Goal: Browse casually: Explore the website without a specific task or goal

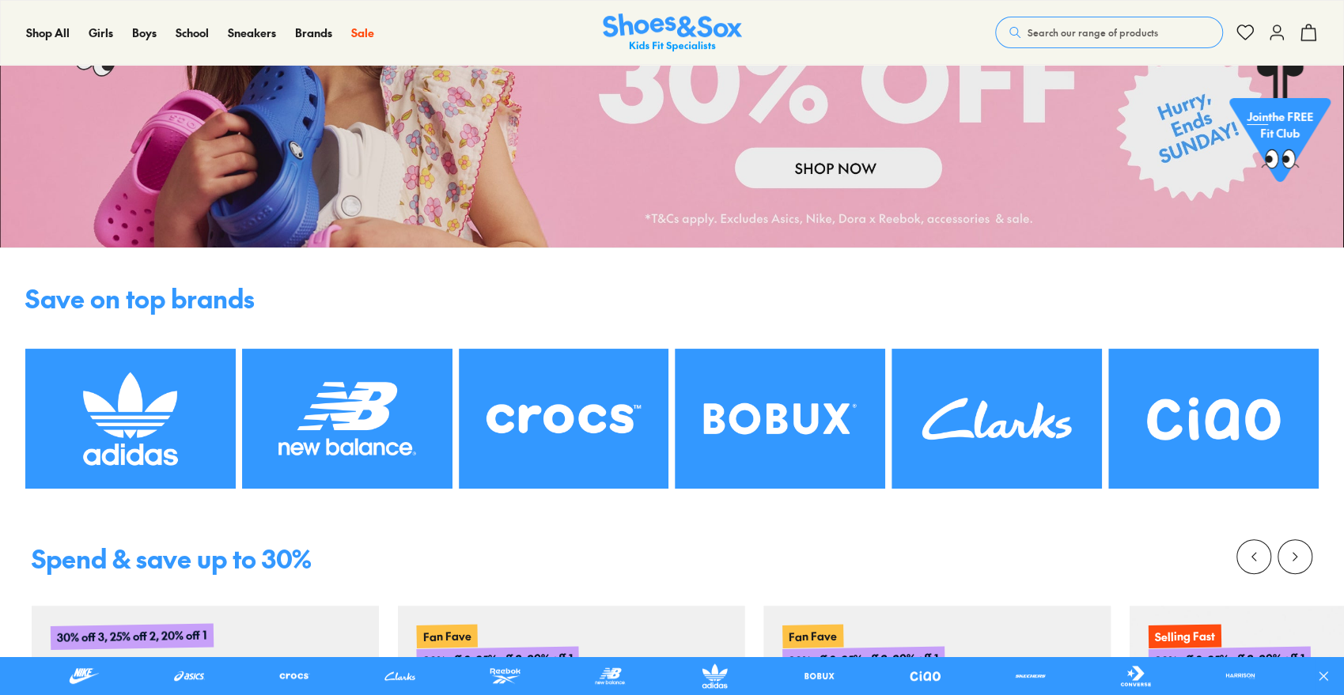
click at [540, 412] on img at bounding box center [564, 419] width 210 height 140
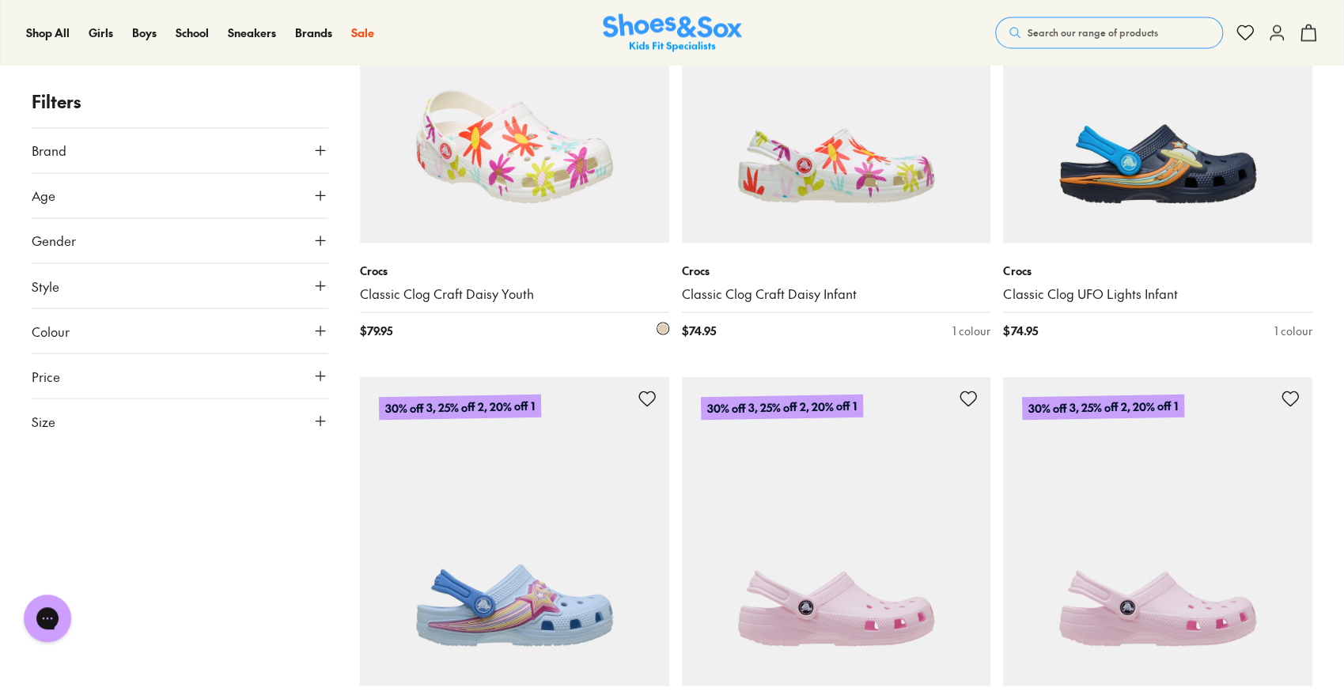
scroll to position [2107, 0]
